Goal: Information Seeking & Learning: Learn about a topic

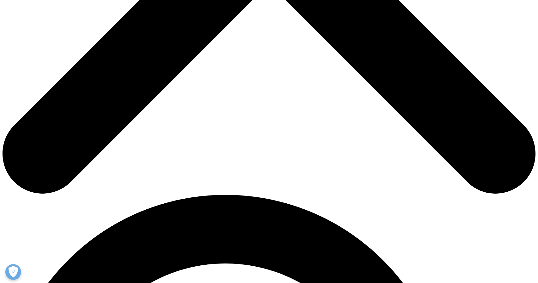
scroll to position [348, 0]
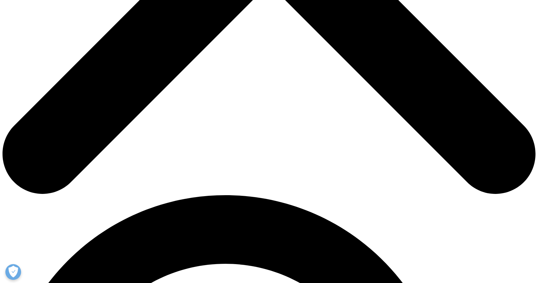
drag, startPoint x: 407, startPoint y: 118, endPoint x: 441, endPoint y: 94, distance: 41.1
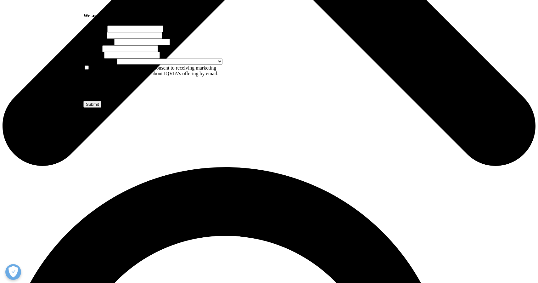
scroll to position [377, 0]
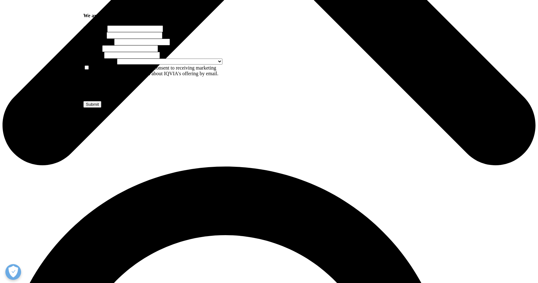
drag, startPoint x: 362, startPoint y: 146, endPoint x: 383, endPoint y: 147, distance: 20.8
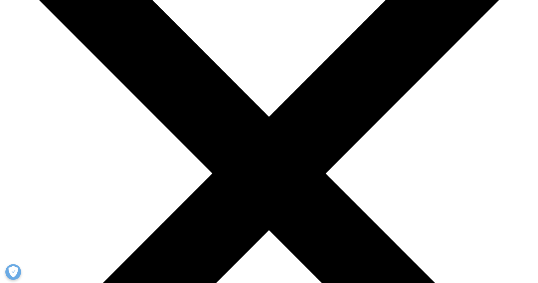
scroll to position [0, 0]
